Goal: Task Accomplishment & Management: Manage account settings

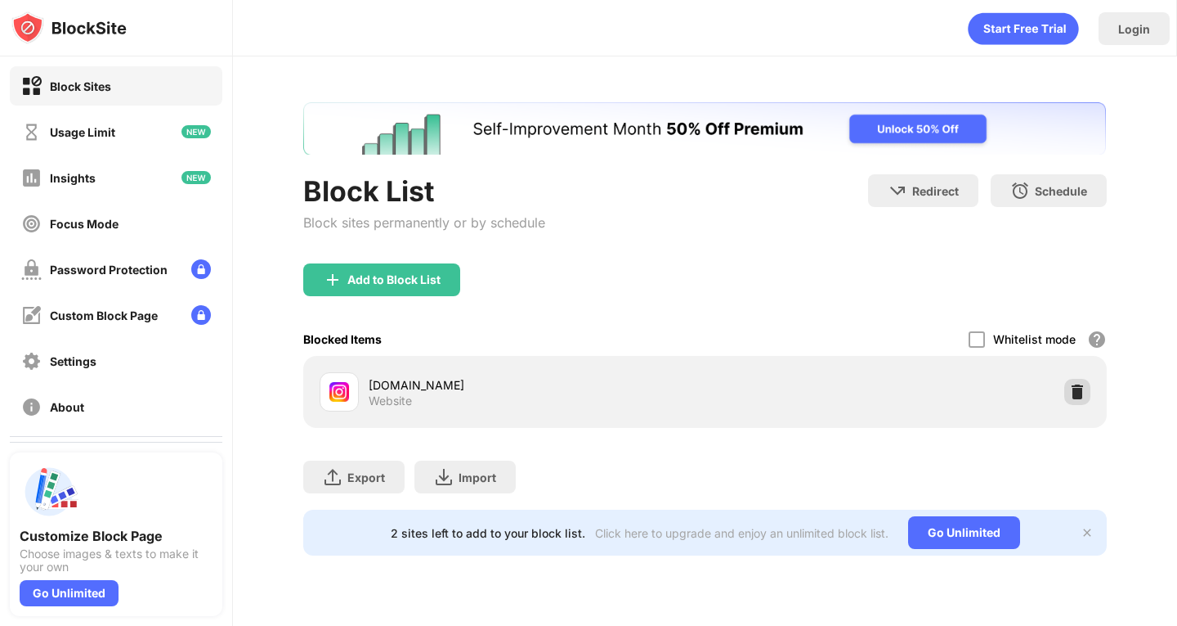
click at [1079, 390] on img at bounding box center [1078, 392] width 16 height 16
